Goal: Navigation & Orientation: Find specific page/section

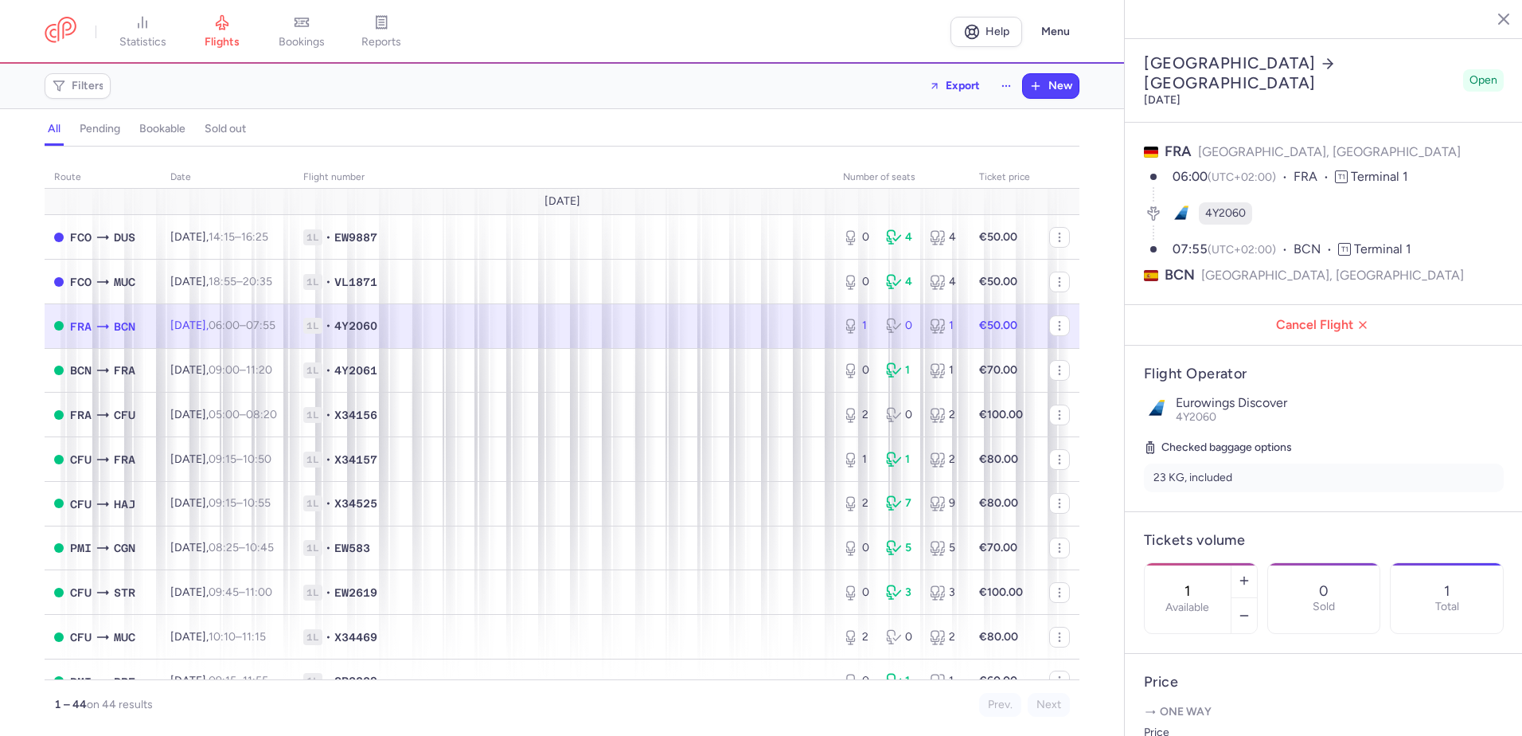
select select "days"
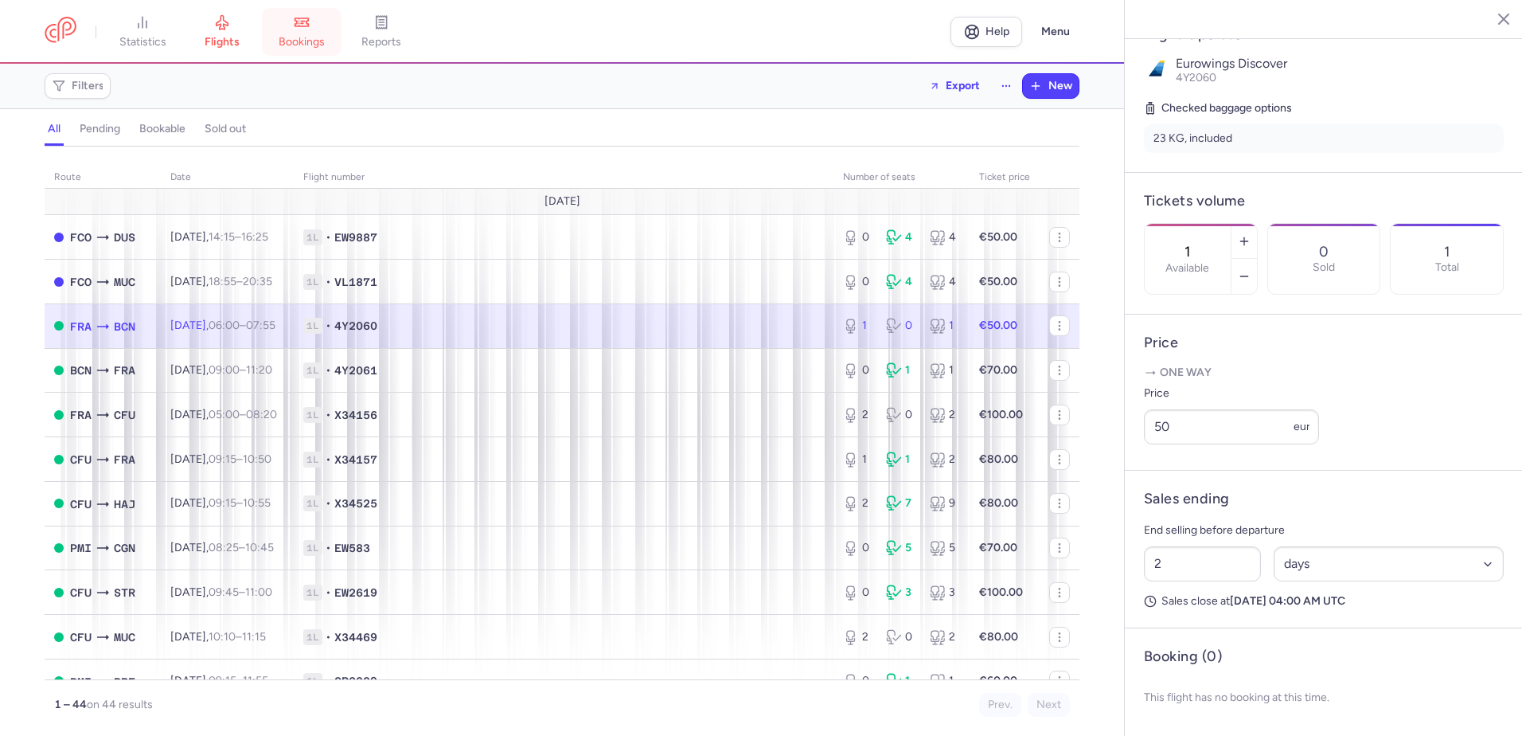
click at [280, 49] on link "bookings" at bounding box center [302, 31] width 80 height 35
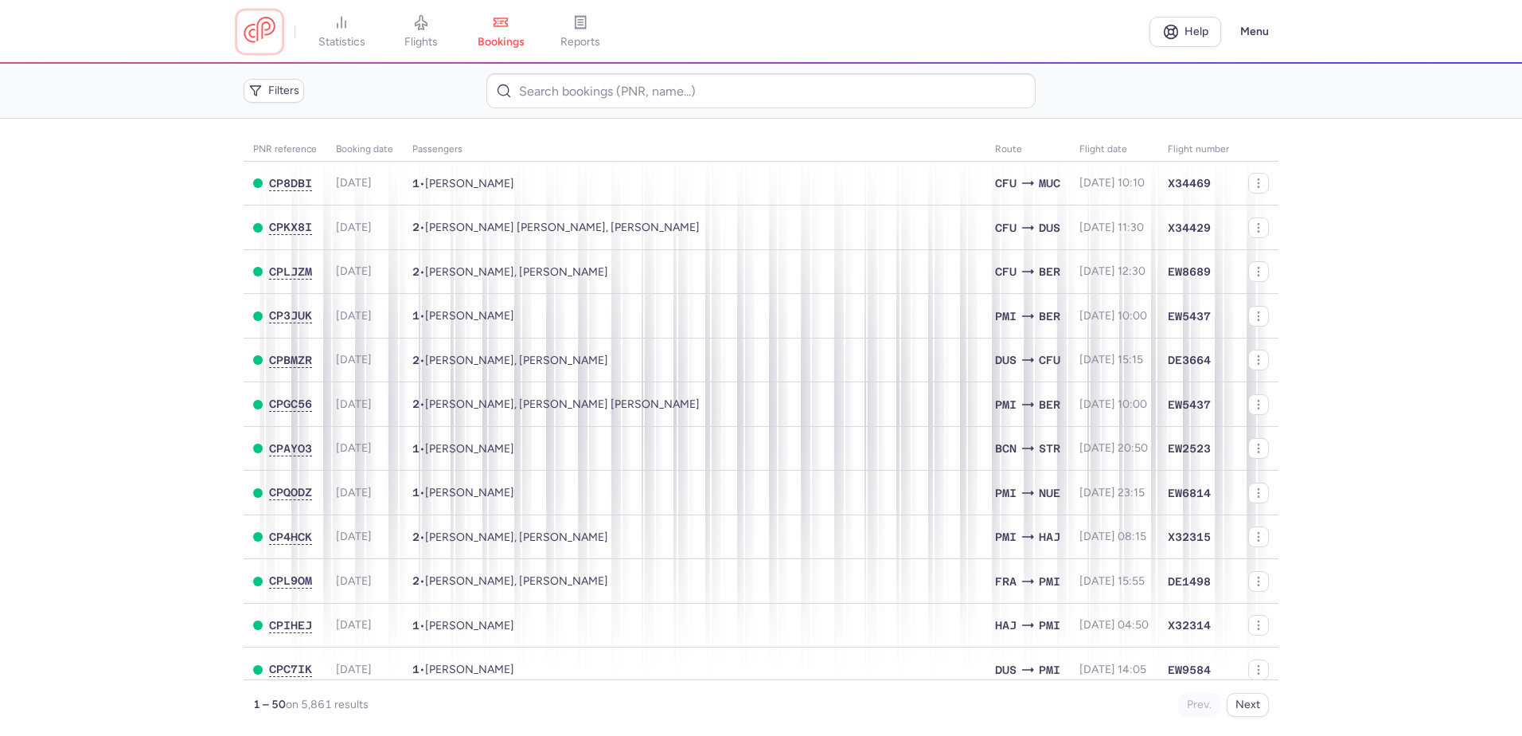
click at [255, 39] on link at bounding box center [260, 31] width 32 height 29
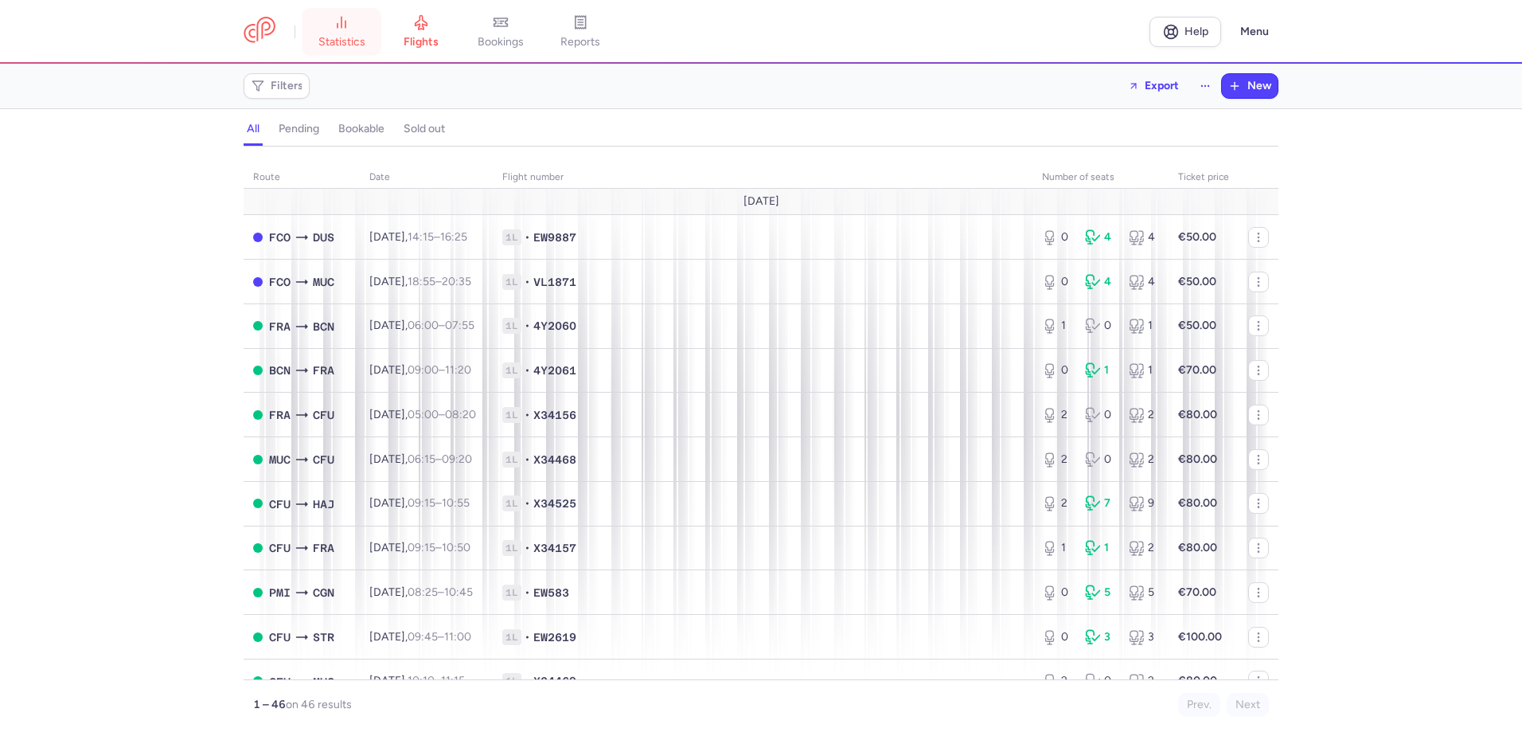
click at [334, 29] on icon at bounding box center [342, 22] width 16 height 16
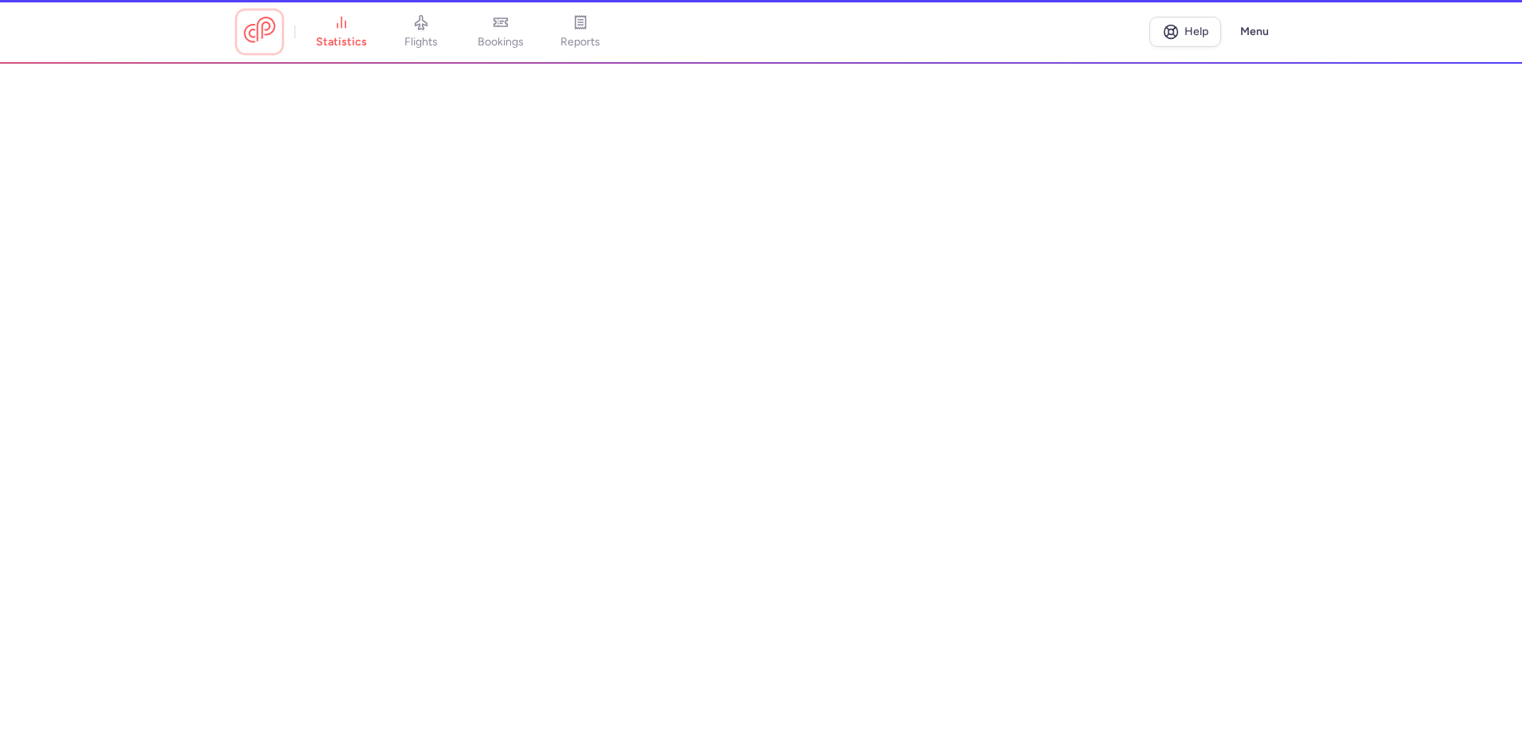
click at [267, 29] on link at bounding box center [260, 31] width 32 height 29
